Goal: Task Accomplishment & Management: Use online tool/utility

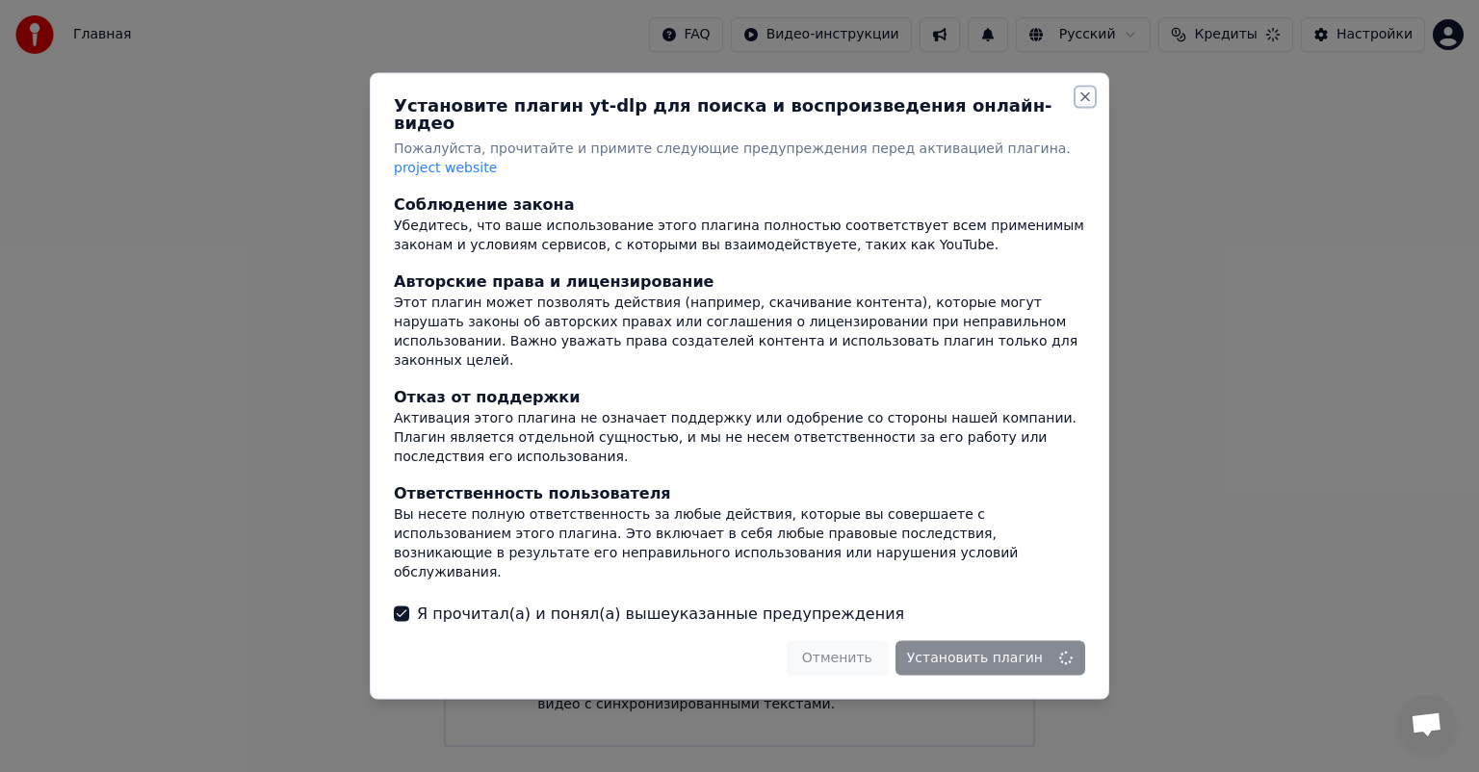
click at [1086, 105] on button "Close" at bounding box center [1084, 97] width 15 height 15
click at [1083, 105] on button "Close" at bounding box center [1084, 97] width 15 height 15
click at [1266, 235] on div at bounding box center [739, 386] width 1479 height 772
click at [1085, 105] on button "Close" at bounding box center [1084, 97] width 15 height 15
click at [1079, 105] on button "Close" at bounding box center [1084, 97] width 15 height 15
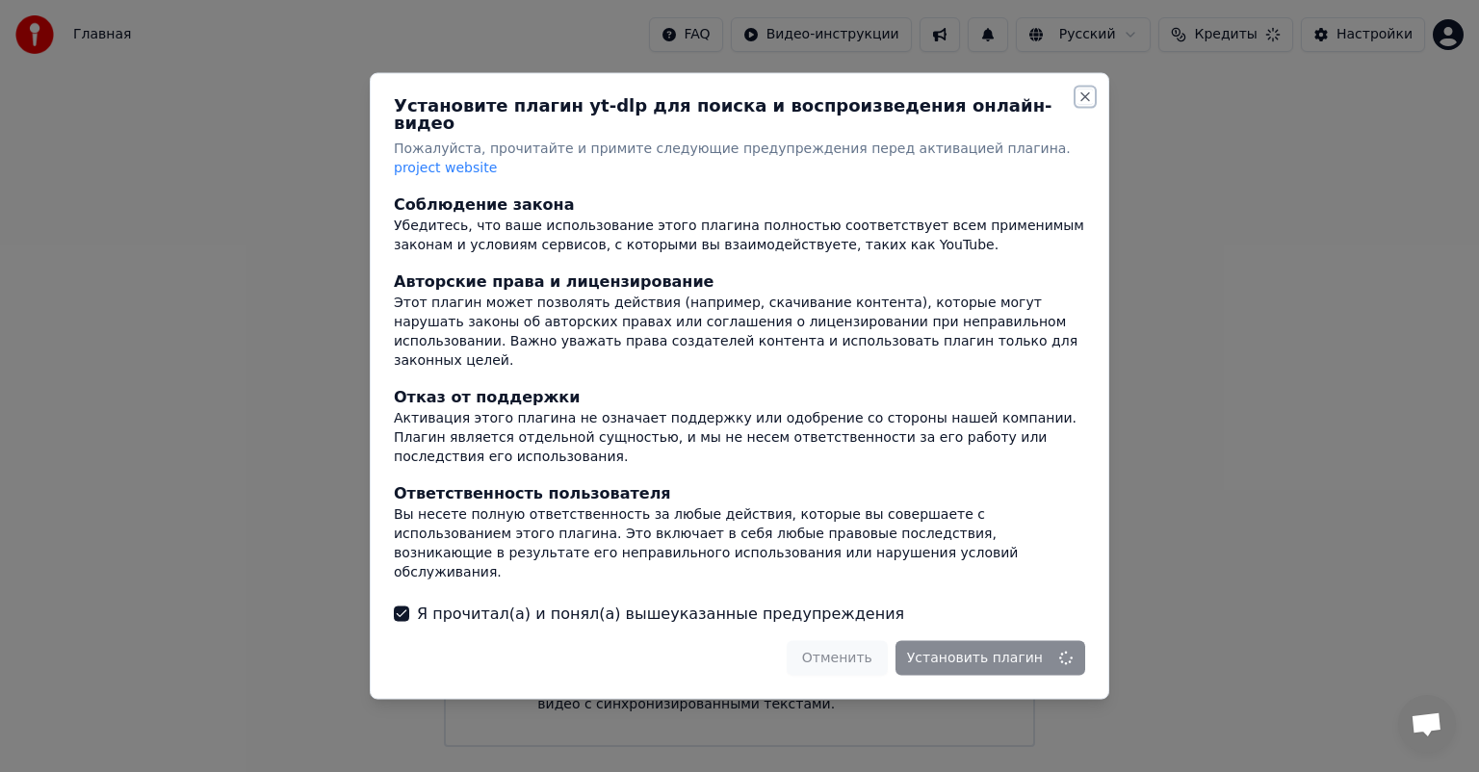
click at [1089, 105] on button "Close" at bounding box center [1084, 97] width 15 height 15
drag, startPoint x: 1269, startPoint y: 343, endPoint x: 1261, endPoint y: 354, distance: 13.9
click at [1267, 345] on div at bounding box center [739, 386] width 1479 height 772
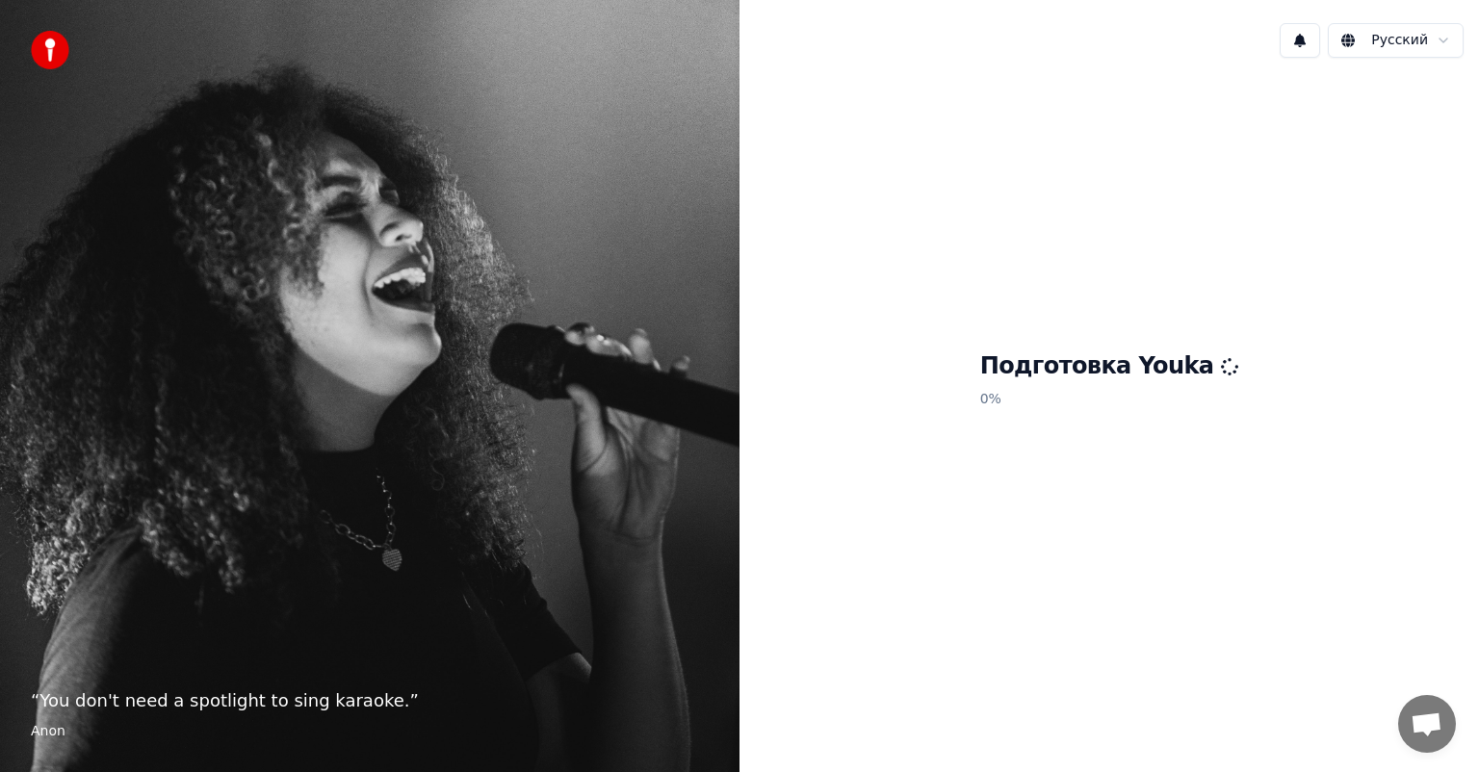
click at [1059, 369] on h1 "Подготовка Youka" at bounding box center [1109, 366] width 259 height 31
